Goal: Transaction & Acquisition: Book appointment/travel/reservation

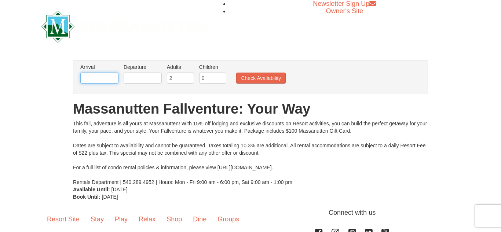
click at [111, 76] on input "text" at bounding box center [99, 78] width 38 height 11
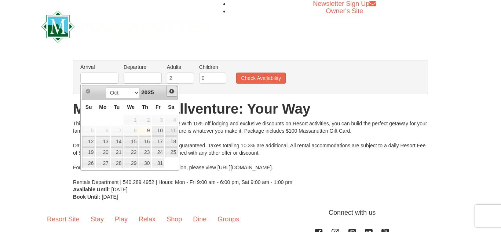
click at [172, 92] on span "Next" at bounding box center [172, 91] width 6 height 6
click at [133, 162] on link "26" at bounding box center [130, 163] width 14 height 10
type input "[DATE]"
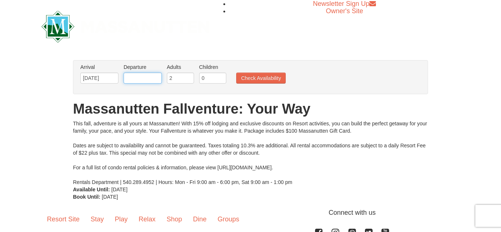
click at [134, 78] on input "text" at bounding box center [142, 78] width 38 height 11
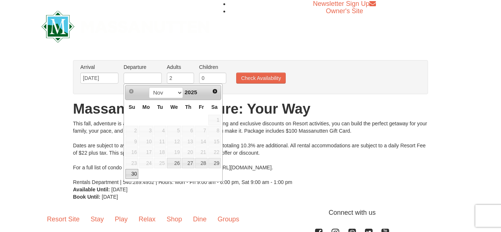
click at [133, 172] on link "30" at bounding box center [131, 174] width 13 height 10
type input "[DATE]"
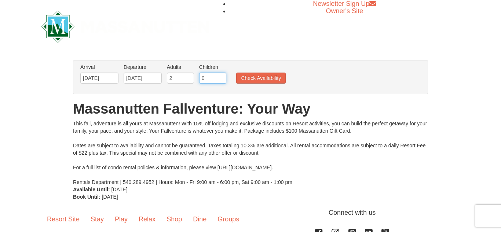
click at [225, 77] on input "0" at bounding box center [212, 78] width 27 height 11
click at [222, 76] on input "1" at bounding box center [212, 78] width 27 height 11
type input "2"
click at [222, 76] on input "2" at bounding box center [212, 78] width 27 height 11
click at [250, 80] on button "Check Availability" at bounding box center [260, 78] width 49 height 11
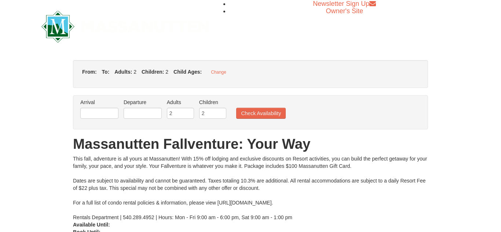
type input "[DATE]"
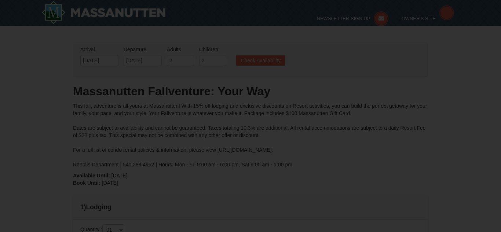
type input "[DATE]"
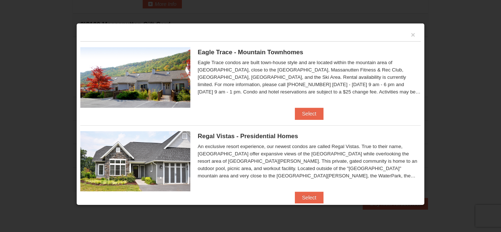
scroll to position [243, 0]
click at [400, 118] on li "Eagle Trace - Mountain Townhomes Eagle Trace One Bedroom Townhouse with Full Ki…" at bounding box center [250, 80] width 340 height 78
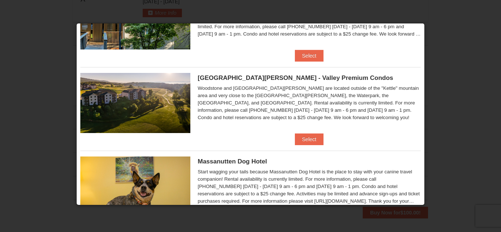
scroll to position [317, 0]
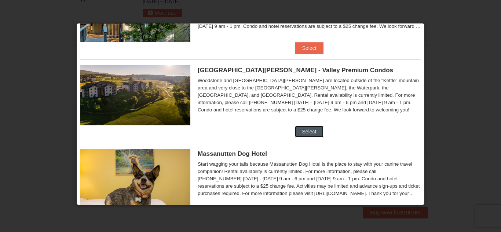
click at [307, 128] on button "Select" at bounding box center [309, 132] width 29 height 12
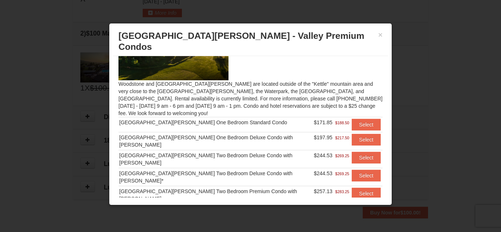
scroll to position [65, 0]
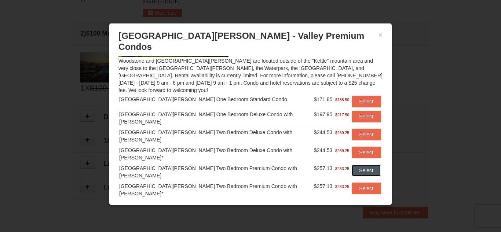
click at [357, 165] on button "Select" at bounding box center [365, 171] width 29 height 12
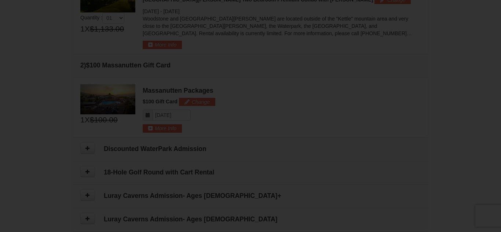
scroll to position [273, 0]
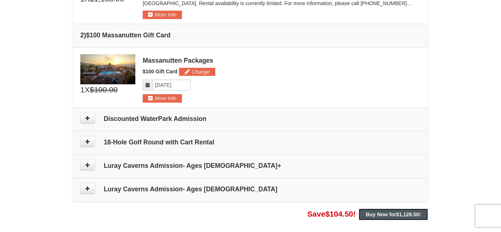
click at [385, 211] on strong "Buy Now for $1,128.50 !" at bounding box center [393, 214] width 55 height 6
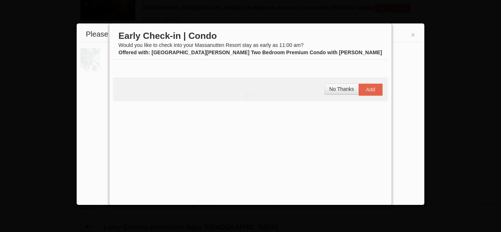
scroll to position [226, 0]
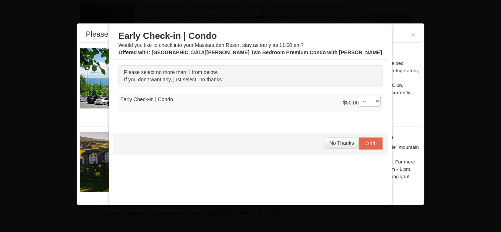
click at [378, 97] on select "-- 01" at bounding box center [369, 101] width 22 height 11
select select "1"
click at [358, 96] on select "-- 01" at bounding box center [369, 101] width 22 height 11
click at [368, 145] on span "Add" at bounding box center [370, 143] width 9 height 6
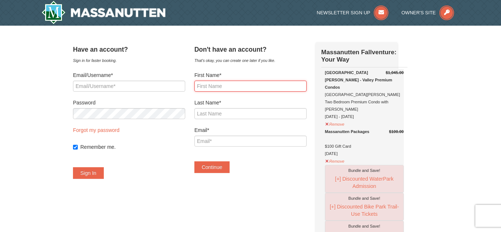
click at [244, 88] on input "First Name*" at bounding box center [250, 86] width 112 height 11
type input "Eva"
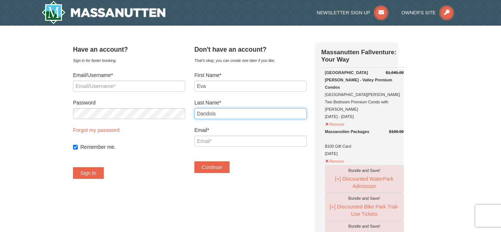
type input "Dandois"
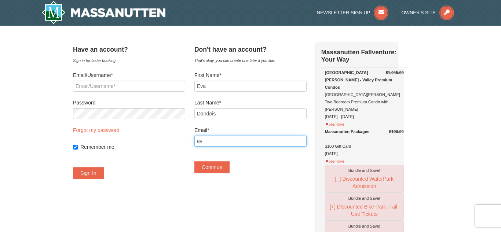
type input "eva"
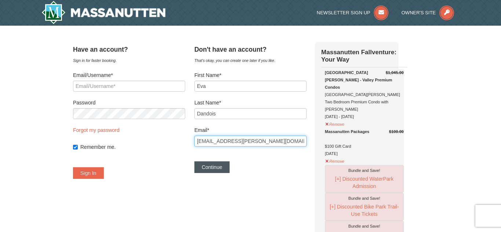
type input "Eva.m.young@gmail.com"
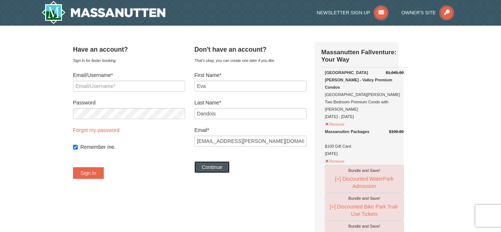
click at [225, 171] on button "Continue" at bounding box center [211, 167] width 35 height 12
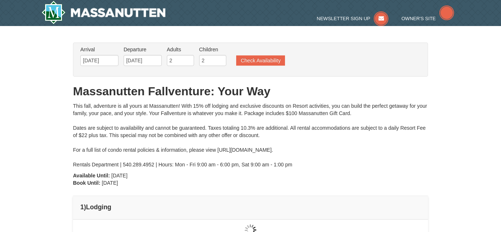
type input "[DATE]"
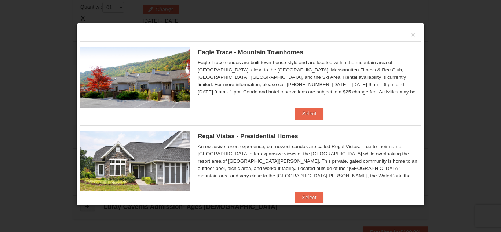
scroll to position [226, 0]
click at [411, 34] on button "×" at bounding box center [412, 34] width 4 height 7
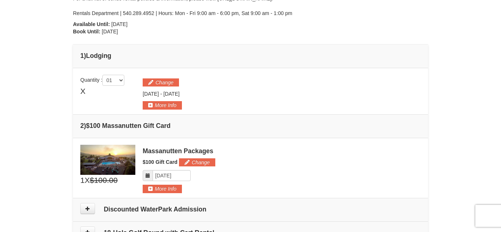
scroll to position [145, 0]
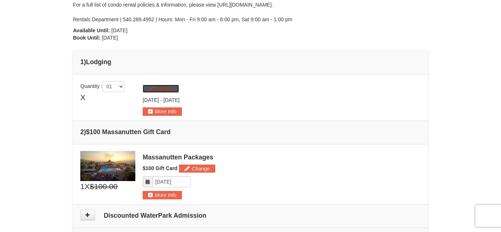
click at [152, 91] on button "Change" at bounding box center [161, 89] width 36 height 8
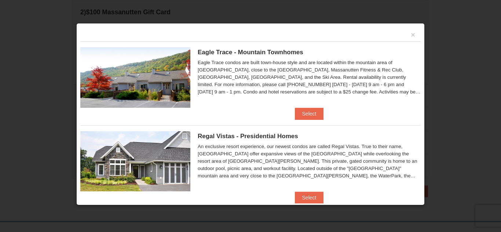
scroll to position [263, 0]
click at [403, 109] on li "Eagle Trace - Mountain Townhomes Eagle Trace One Bedroom Townhouse with Full Ki…" at bounding box center [250, 80] width 340 height 78
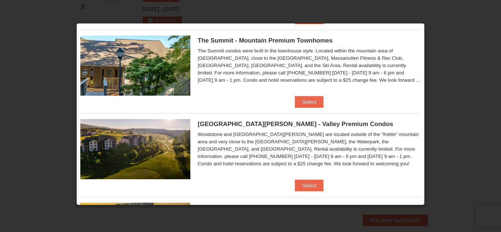
scroll to position [264, 0]
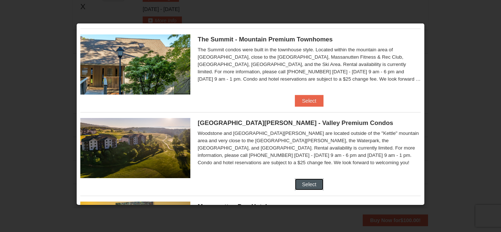
click at [319, 185] on button "Select" at bounding box center [309, 184] width 29 height 12
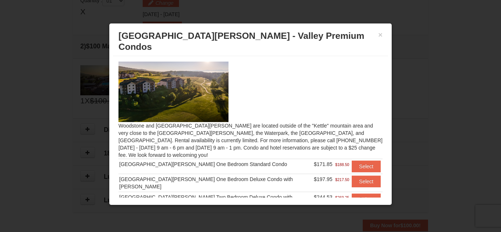
scroll to position [230, 0]
click at [286, 176] on div "[GEOGRAPHIC_DATA][PERSON_NAME] One Bedroom Deluxe Condo with [PERSON_NAME]" at bounding box center [215, 183] width 193 height 15
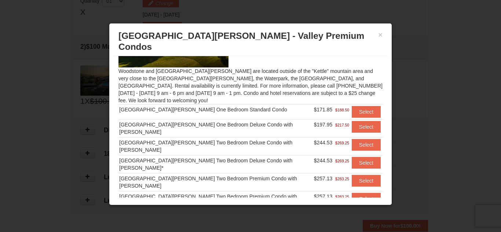
scroll to position [55, 0]
click at [353, 174] on button "Select" at bounding box center [365, 180] width 29 height 12
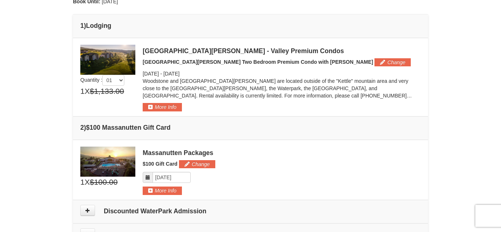
scroll to position [177, 0]
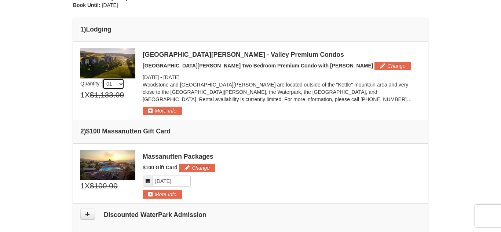
click at [120, 83] on select "01 02 03 04 05" at bounding box center [113, 83] width 22 height 11
select select "2"
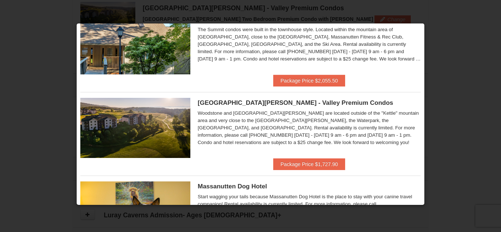
scroll to position [293, 0]
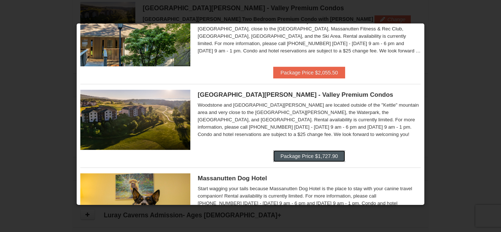
click at [315, 156] on button "Package Price $1,727.90" at bounding box center [309, 156] width 72 height 12
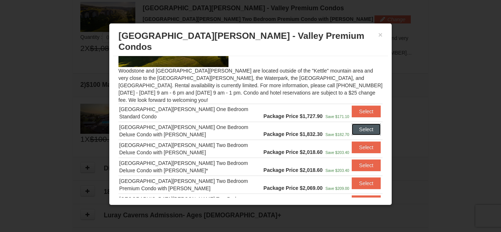
click at [356, 123] on button "Select" at bounding box center [365, 129] width 29 height 12
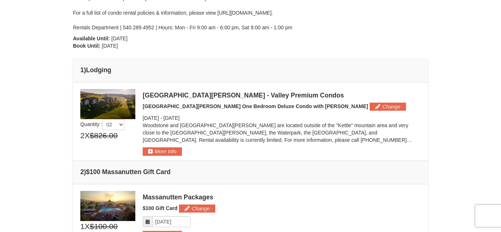
scroll to position [136, 0]
click at [369, 104] on button "Change" at bounding box center [387, 107] width 36 height 8
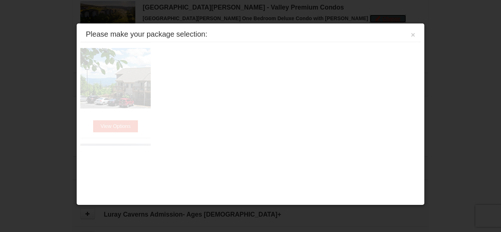
scroll to position [226, 0]
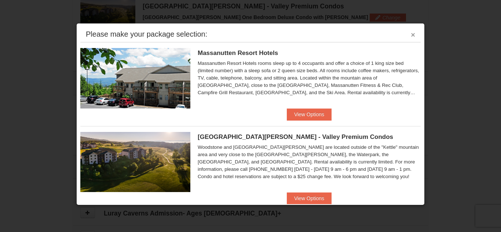
click at [411, 34] on button "×" at bounding box center [412, 34] width 4 height 7
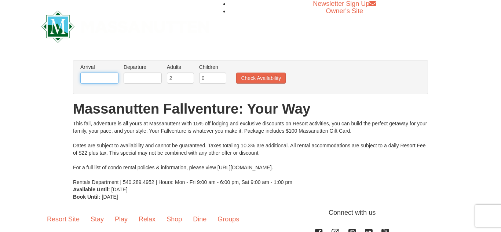
click at [111, 78] on input "text" at bounding box center [99, 78] width 38 height 11
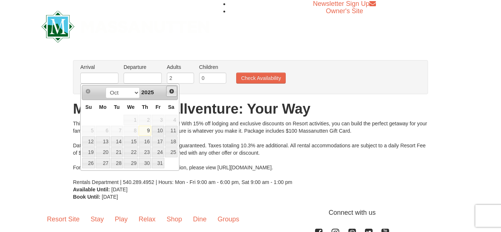
click at [172, 93] on span "Next" at bounding box center [172, 91] width 6 height 6
click at [130, 159] on link "26" at bounding box center [130, 163] width 14 height 10
type input "[DATE]"
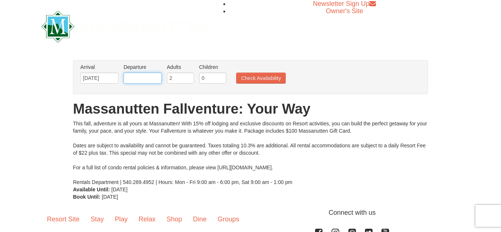
click at [134, 73] on input "text" at bounding box center [142, 78] width 38 height 11
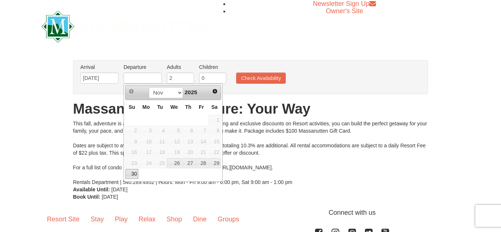
click at [133, 174] on link "30" at bounding box center [131, 174] width 13 height 10
type input "[DATE]"
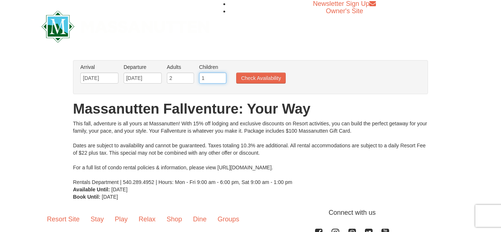
click at [222, 77] on input "1" at bounding box center [212, 78] width 27 height 11
type input "2"
click at [222, 77] on input "2" at bounding box center [212, 78] width 27 height 11
click at [255, 79] on button "Check Availability" at bounding box center [260, 78] width 49 height 11
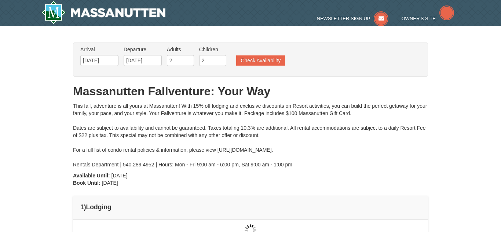
type input "[DATE]"
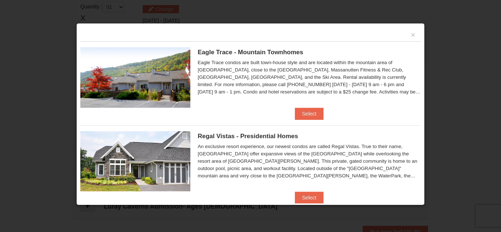
scroll to position [224, 0]
click at [410, 115] on li "Eagle Trace - Mountain Townhomes Eagle Trace One Bedroom Townhouse with Full Ki…" at bounding box center [250, 80] width 340 height 78
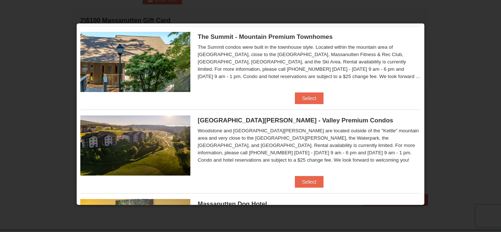
scroll to position [270, 0]
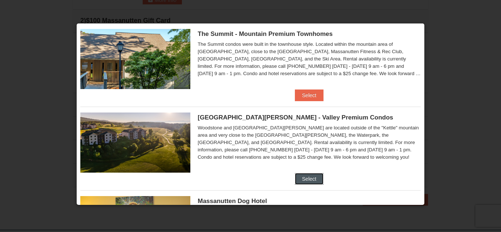
click at [311, 182] on button "Select" at bounding box center [309, 179] width 29 height 12
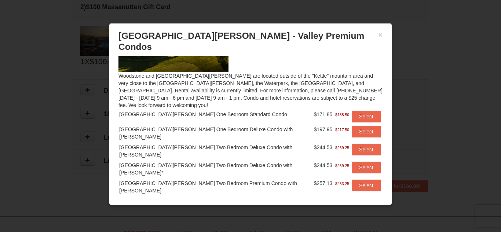
scroll to position [65, 0]
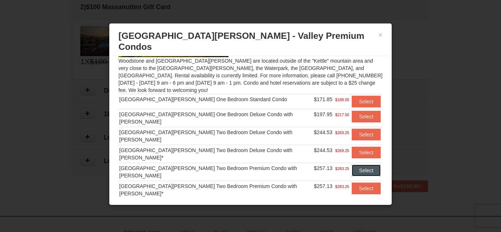
click at [357, 165] on button "Select" at bounding box center [365, 171] width 29 height 12
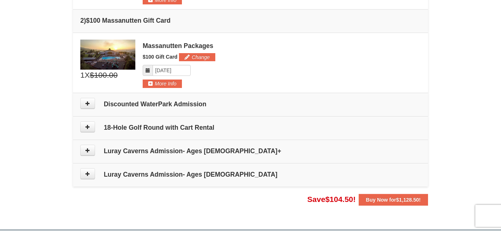
scroll to position [288, 0]
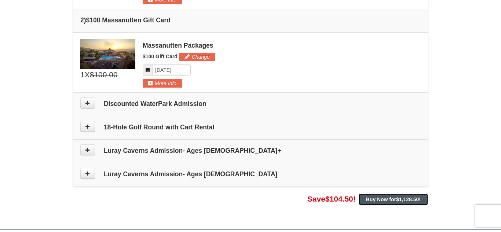
click at [385, 201] on strong "Buy Now for $1,128.50 !" at bounding box center [393, 199] width 55 height 6
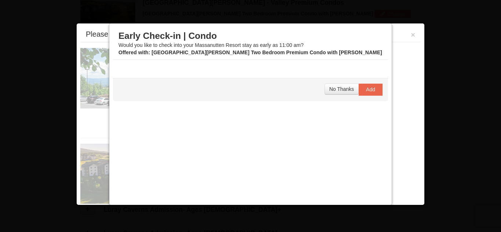
scroll to position [226, 0]
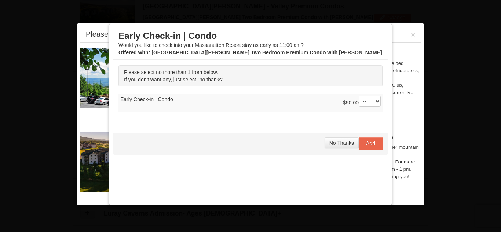
click at [378, 97] on select "-- 01" at bounding box center [369, 101] width 22 height 11
select select "1"
click at [358, 96] on select "-- 01" at bounding box center [369, 101] width 22 height 11
click at [365, 144] on button "Add" at bounding box center [370, 143] width 24 height 12
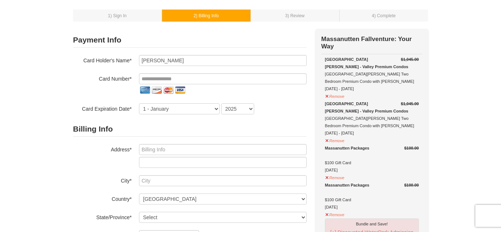
scroll to position [32, 0]
click at [326, 97] on button "Remove" at bounding box center [335, 95] width 20 height 9
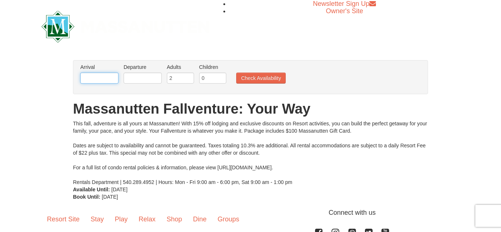
click at [107, 75] on input "text" at bounding box center [99, 78] width 38 height 11
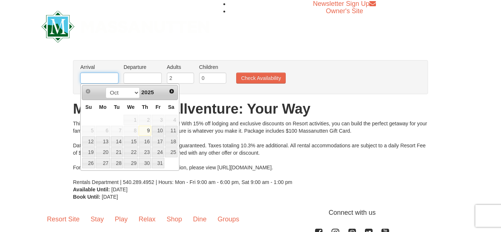
type input "[DATE]"
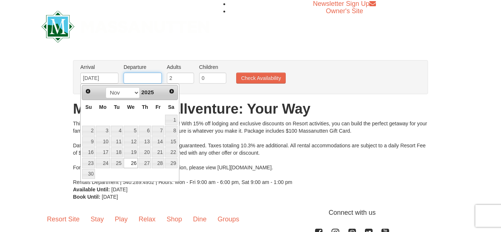
click at [143, 79] on input "text" at bounding box center [142, 78] width 38 height 11
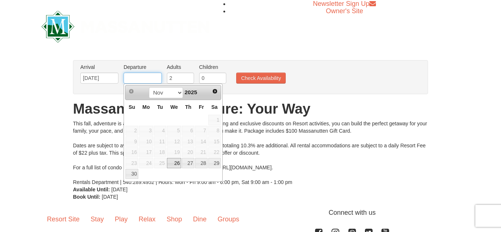
type input "[DATE]"
click at [208, 78] on input "0" at bounding box center [212, 78] width 27 height 11
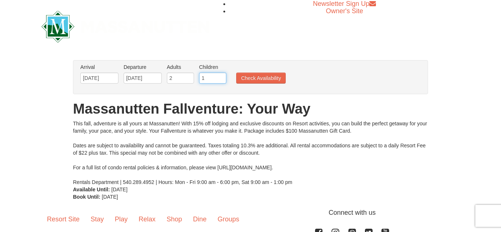
click at [221, 77] on input "1" at bounding box center [212, 78] width 27 height 11
type input "2"
click at [221, 77] on input "2" at bounding box center [212, 78] width 27 height 11
click at [250, 82] on button "Check Availability" at bounding box center [260, 78] width 49 height 11
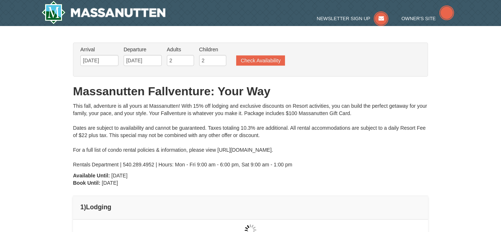
type input "[DATE]"
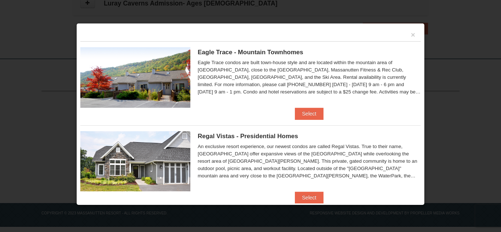
scroll to position [425, 0]
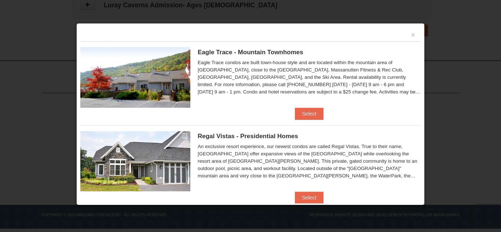
click at [391, 127] on div "Regal Vistas - Presidential Homes Regal Vistas Two Bedroom Presidential Home wi…" at bounding box center [250, 158] width 340 height 66
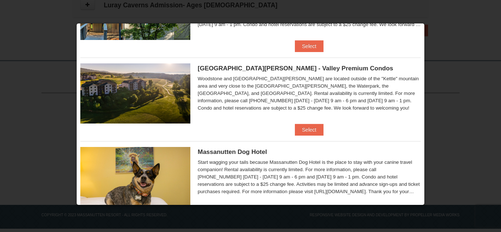
scroll to position [321, 0]
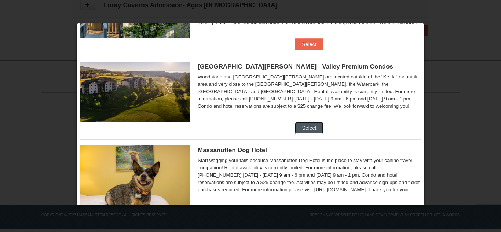
click at [307, 130] on button "Select" at bounding box center [309, 128] width 29 height 12
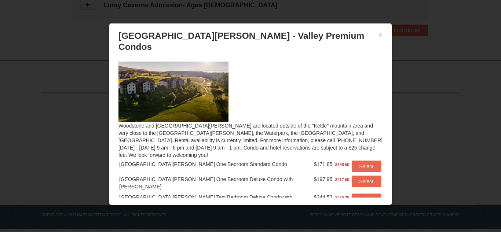
scroll to position [65, 0]
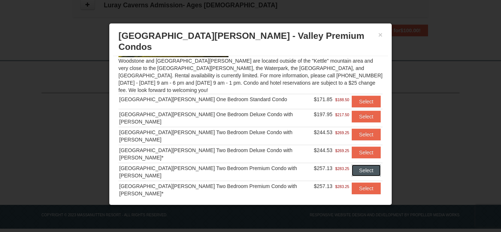
click at [365, 165] on button "Select" at bounding box center [365, 171] width 29 height 12
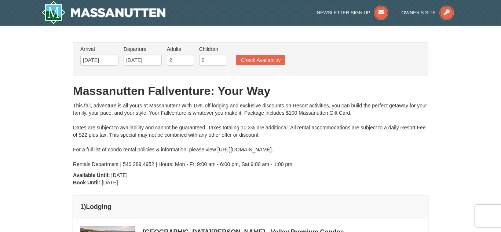
scroll to position [1, 0]
